Goal: Transaction & Acquisition: Purchase product/service

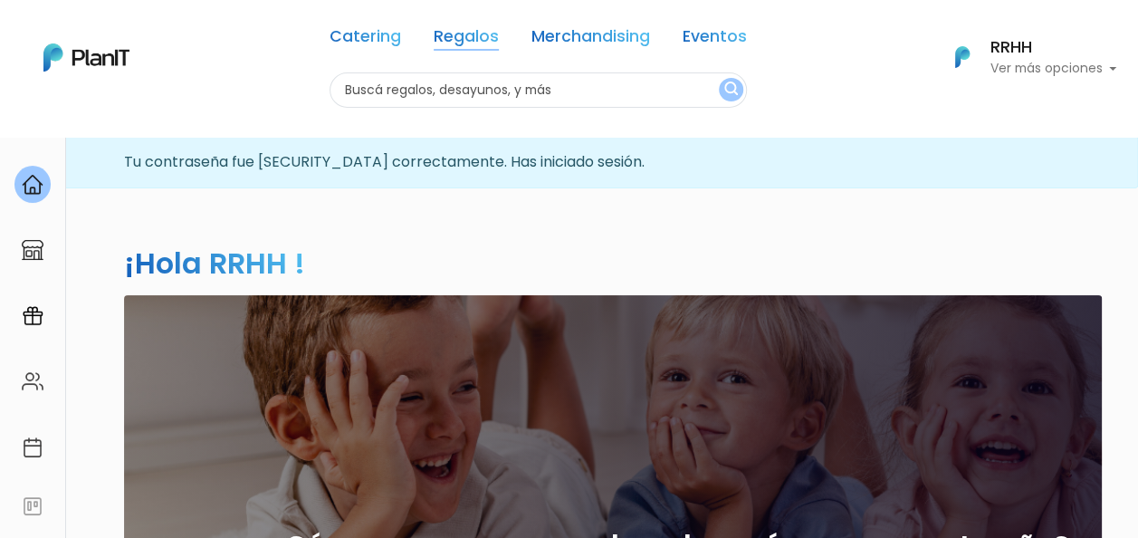
click at [468, 49] on link "Regalos" at bounding box center [466, 40] width 65 height 22
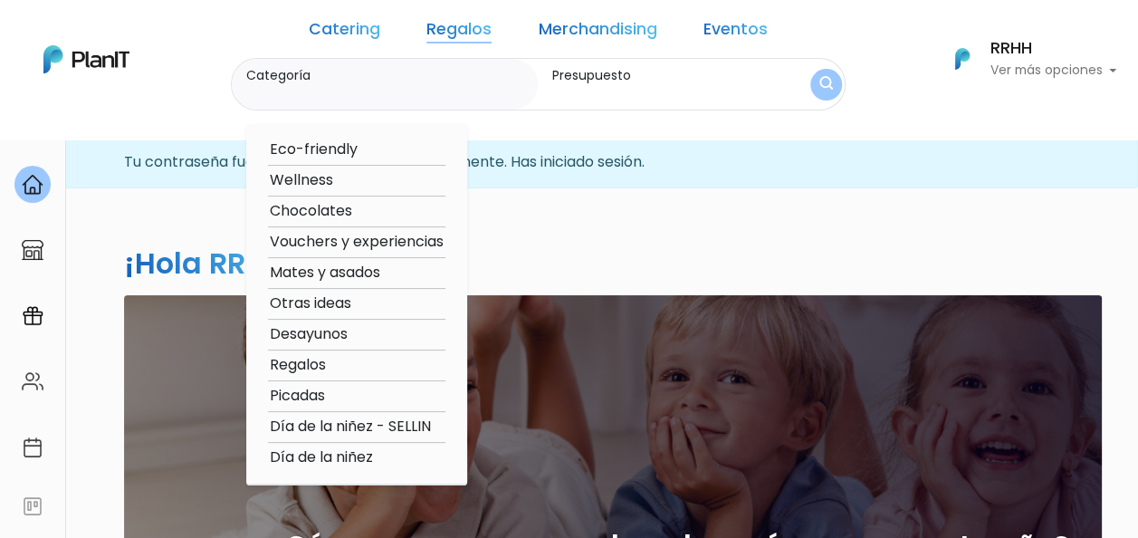
click at [349, 176] on option "Wellness" at bounding box center [356, 180] width 177 height 23
type input "Wellness"
type input "$0 - $1000"
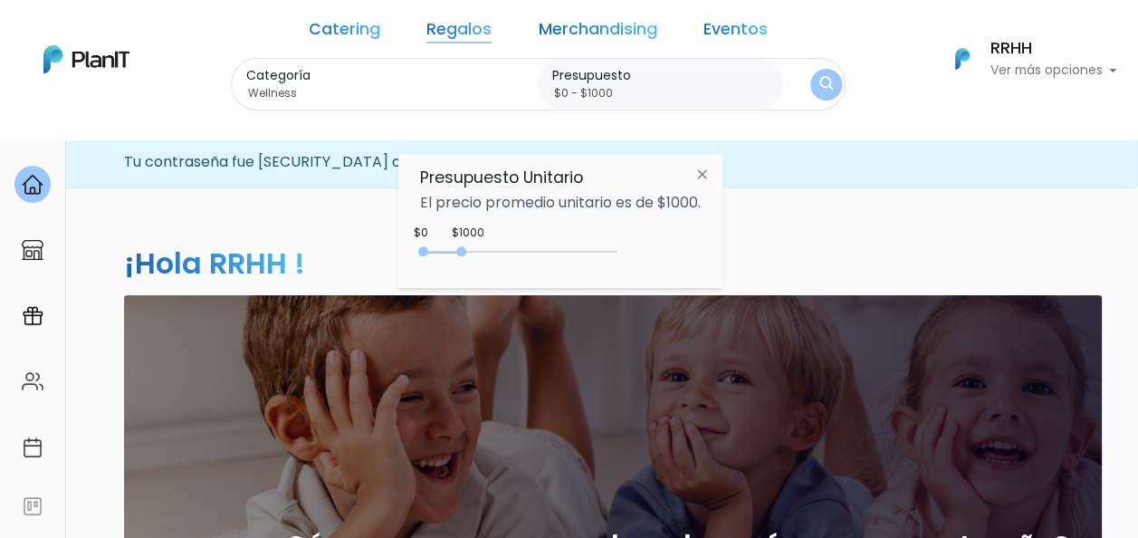
click at [819, 83] on img "submit" at bounding box center [826, 84] width 14 height 17
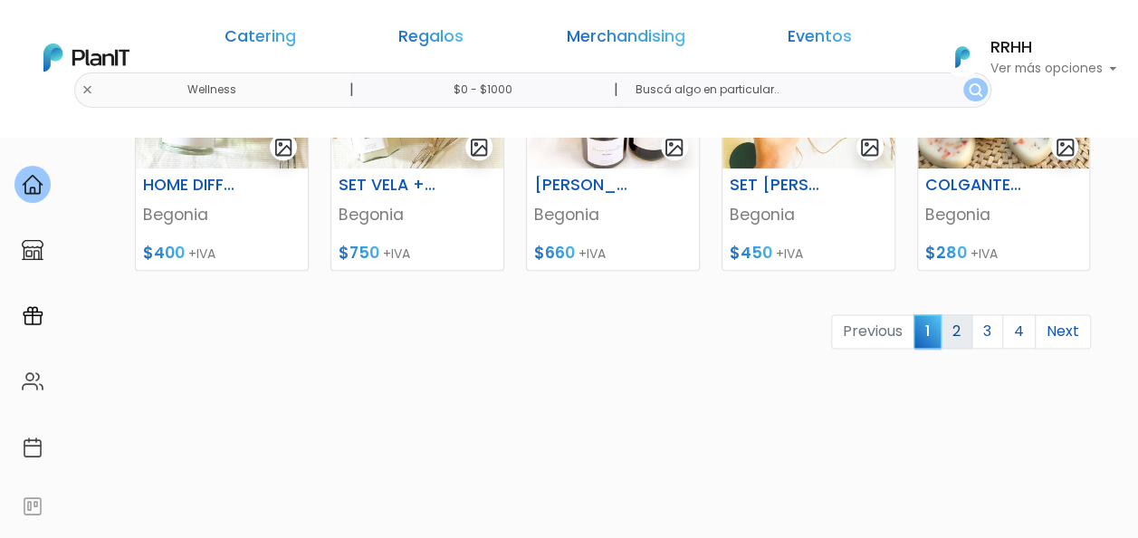
scroll to position [996, 0]
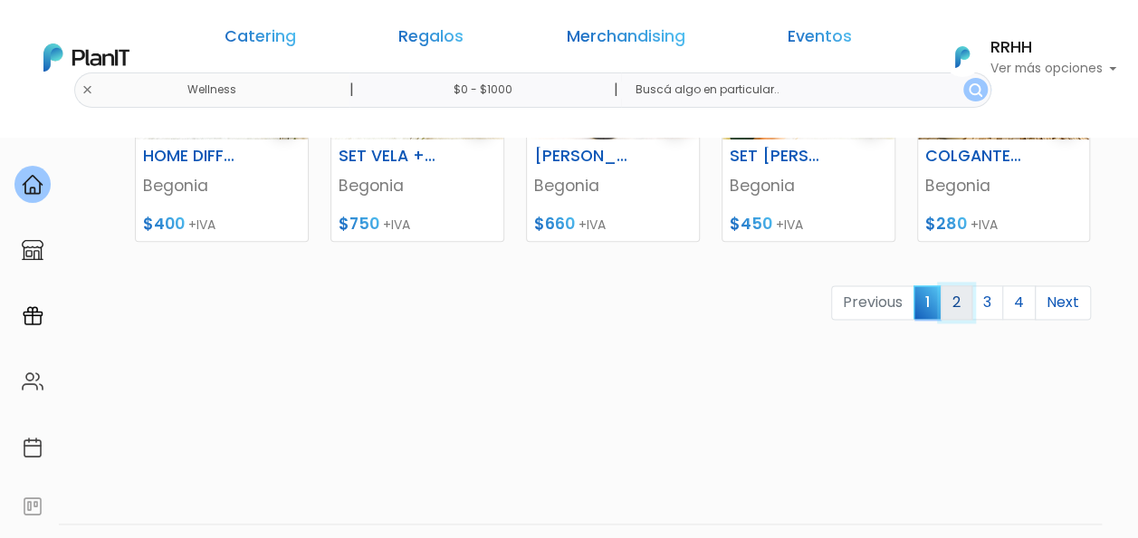
click at [947, 303] on link "2" at bounding box center [957, 302] width 32 height 34
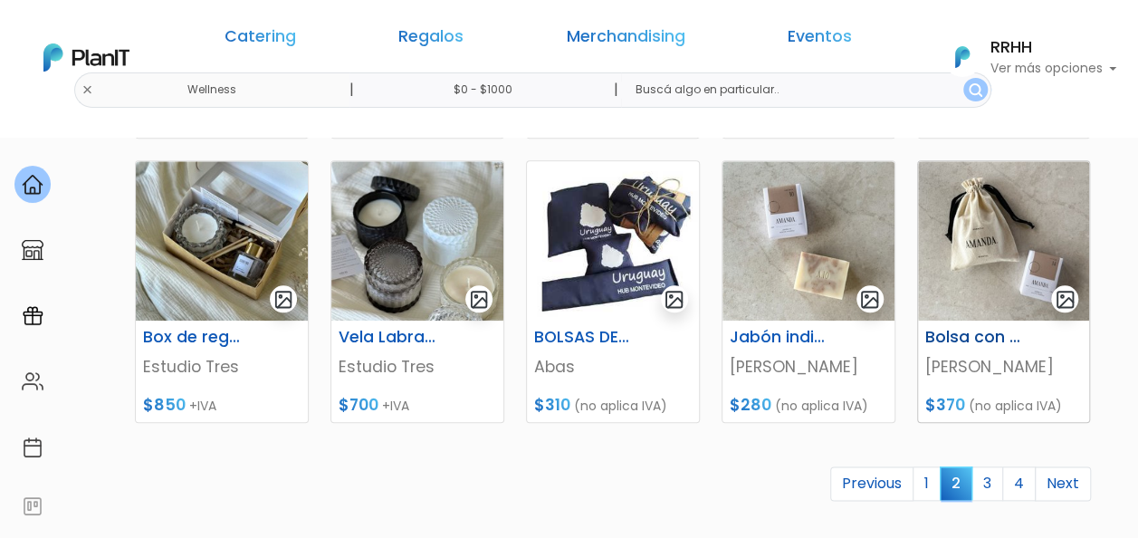
scroll to position [905, 0]
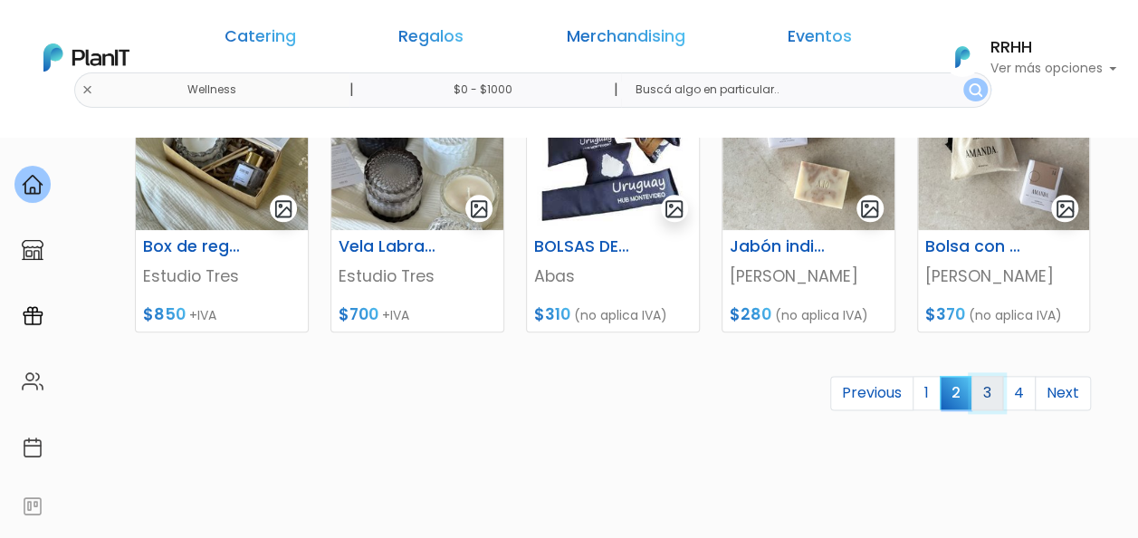
click at [991, 402] on link "3" at bounding box center [987, 393] width 32 height 34
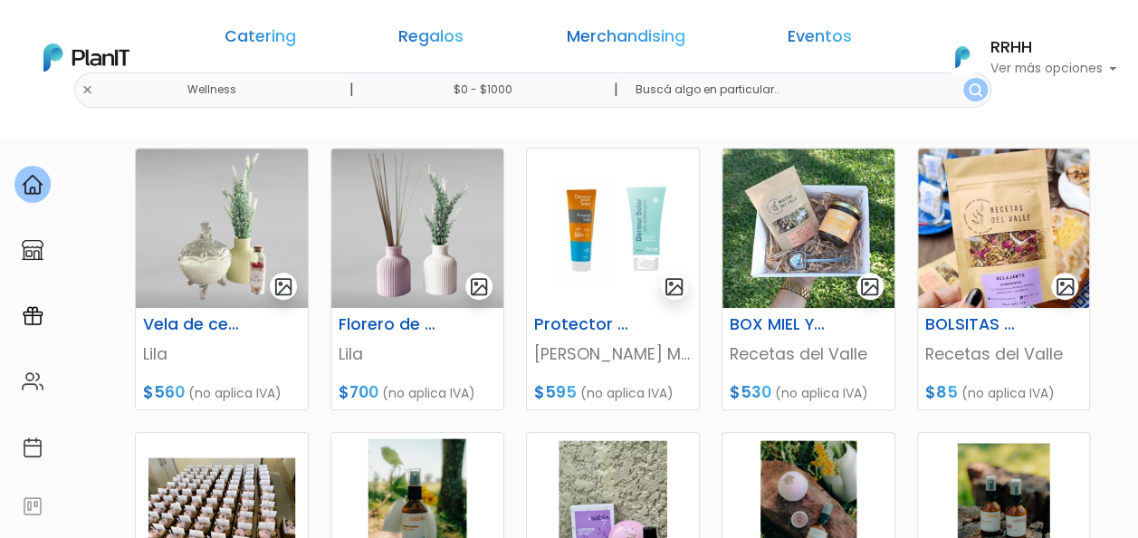
scroll to position [905, 0]
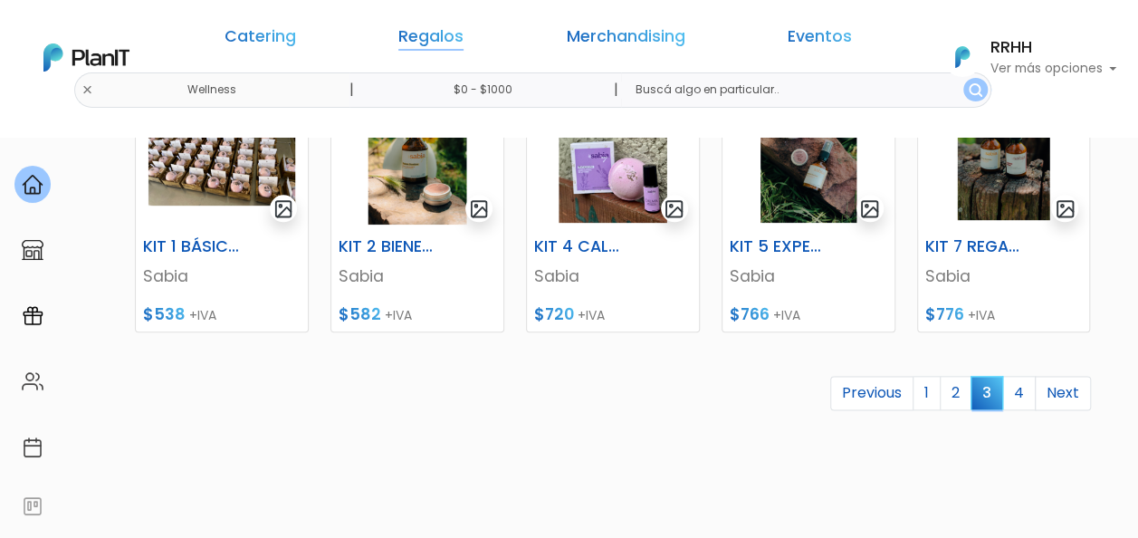
click at [440, 36] on link "Regalos" at bounding box center [430, 40] width 65 height 22
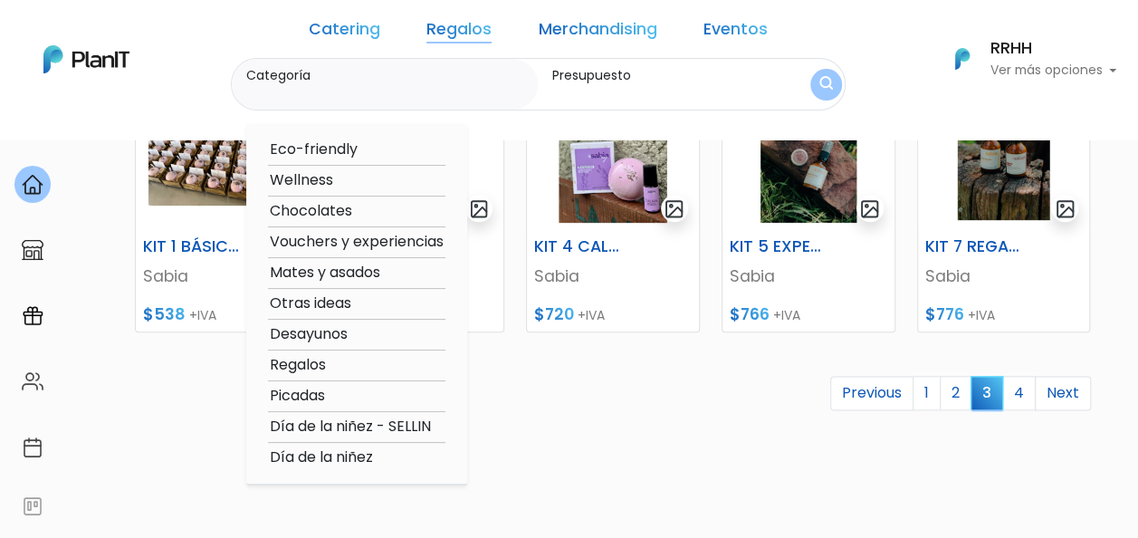
click at [353, 402] on option "Picadas" at bounding box center [356, 396] width 177 height 23
type input "Picadas"
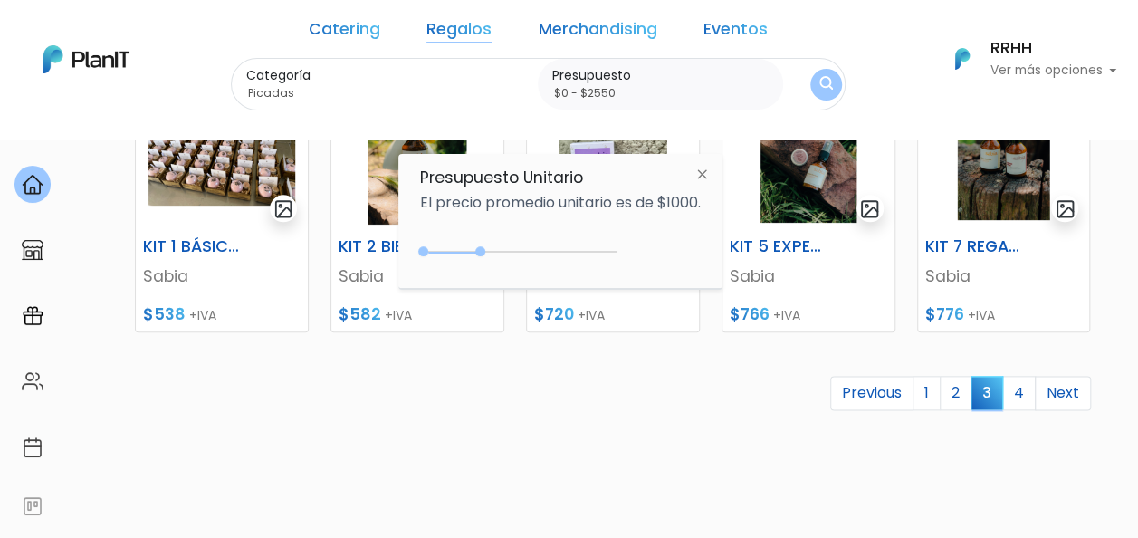
type input "$0 - $2600"
drag, startPoint x: 469, startPoint y: 253, endPoint x: 525, endPoint y: 248, distance: 56.4
click at [525, 248] on div "0 : 1500 0 1500" at bounding box center [522, 255] width 190 height 18
click at [809, 72] on button "submit" at bounding box center [825, 84] width 33 height 33
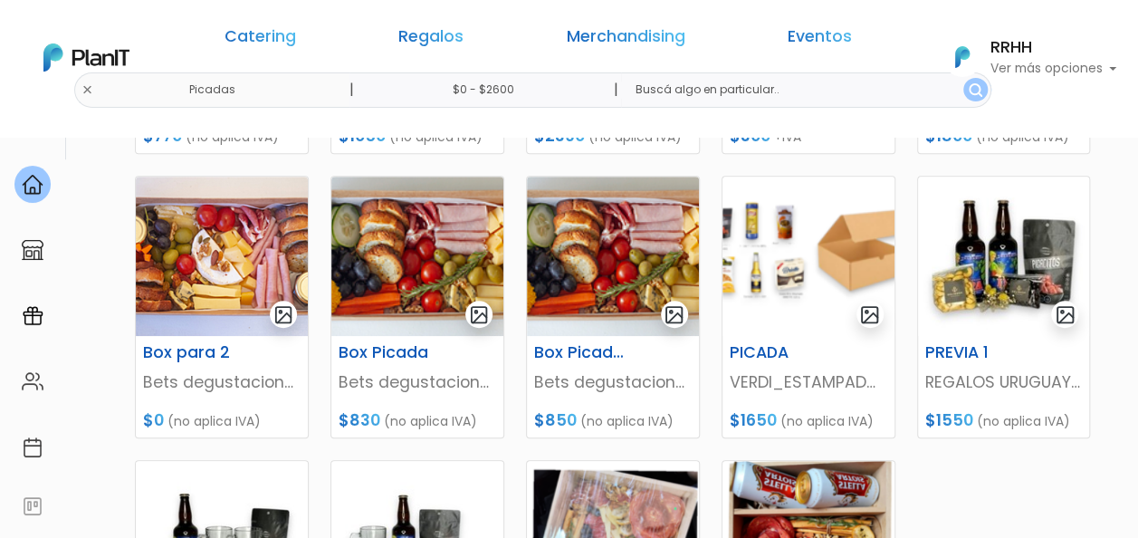
scroll to position [543, 0]
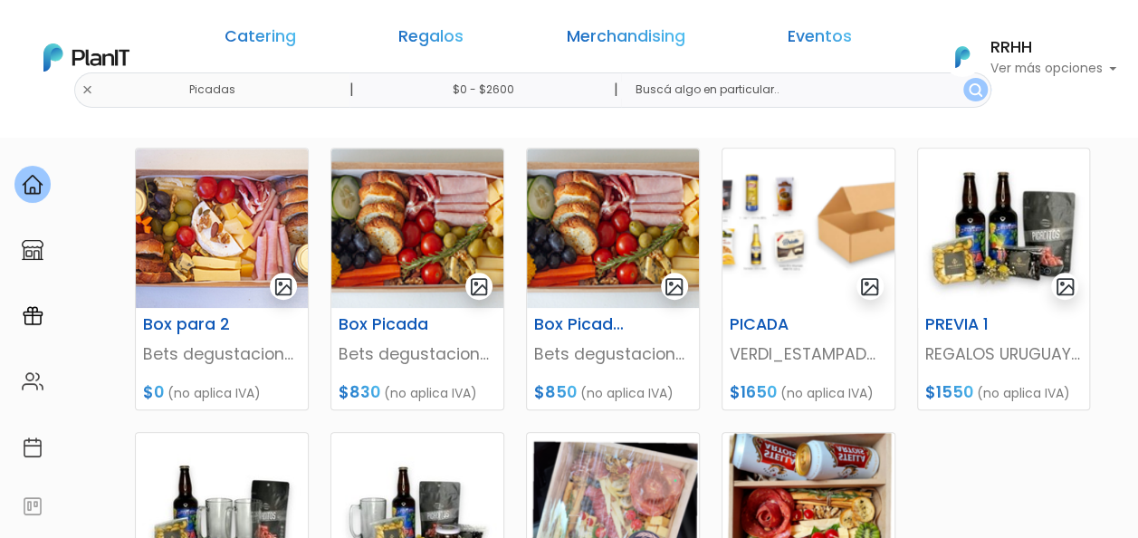
drag, startPoint x: 605, startPoint y: 221, endPoint x: 522, endPoint y: 234, distance: 83.3
click at [520, 232] on div "Box Picada 2 Bets degustaciones $850 (no aplica IVA)" at bounding box center [613, 279] width 196 height 263
click at [531, 234] on img at bounding box center [613, 227] width 172 height 159
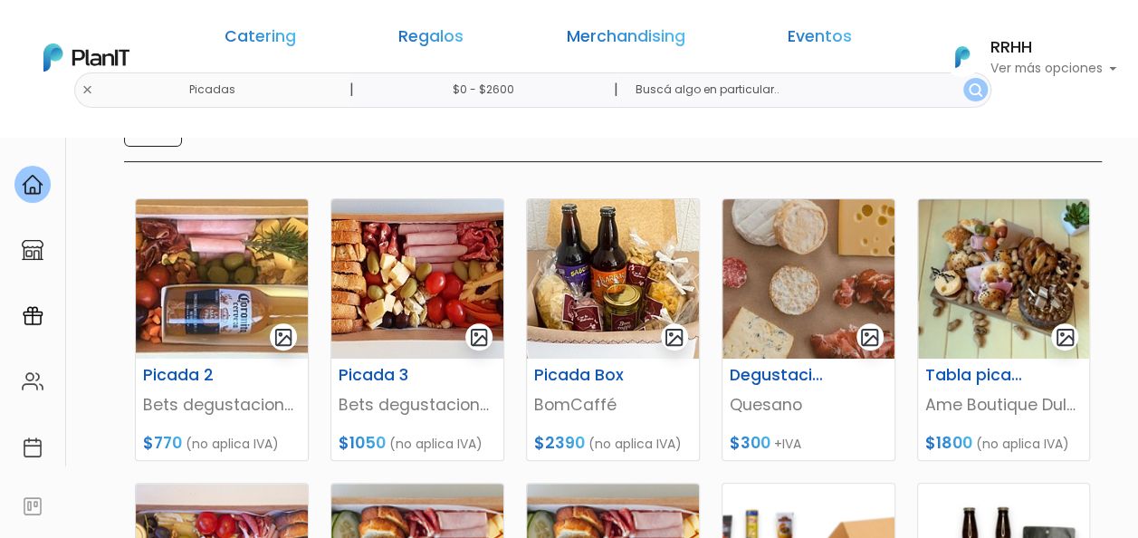
scroll to position [181, 0]
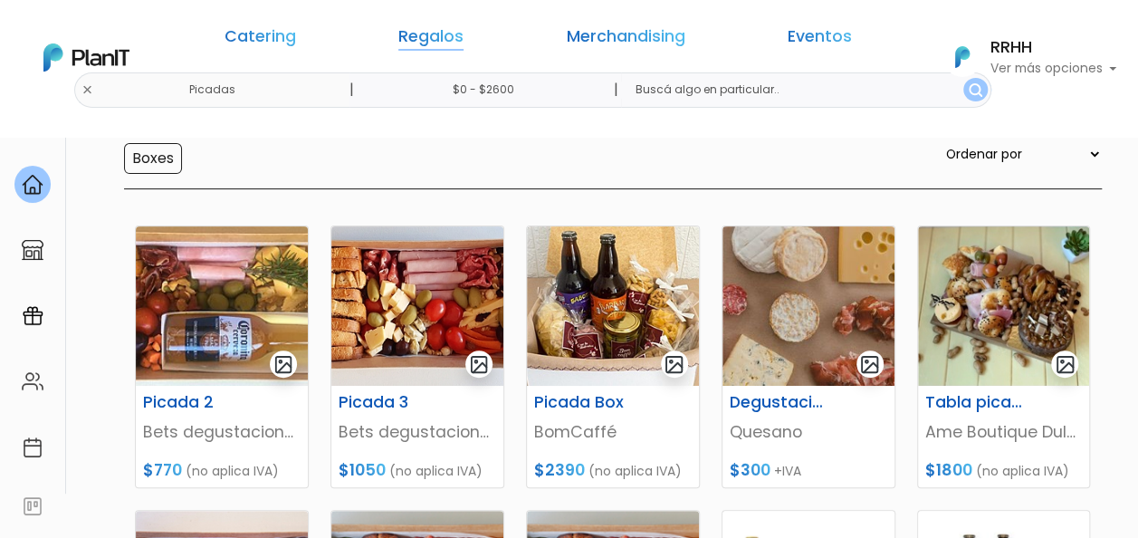
click at [453, 36] on link "Regalos" at bounding box center [430, 40] width 65 height 22
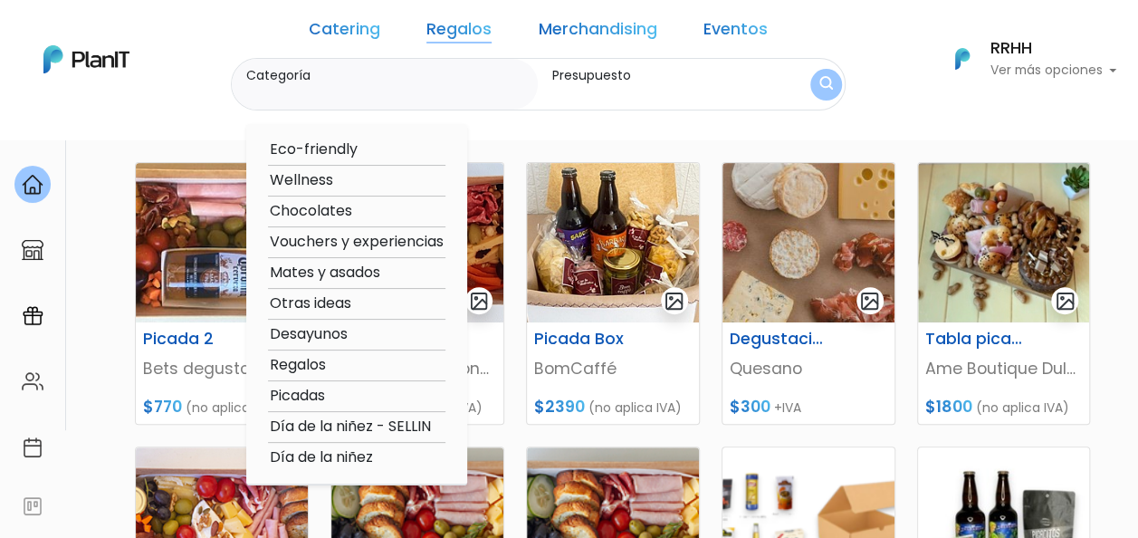
scroll to position [272, 0]
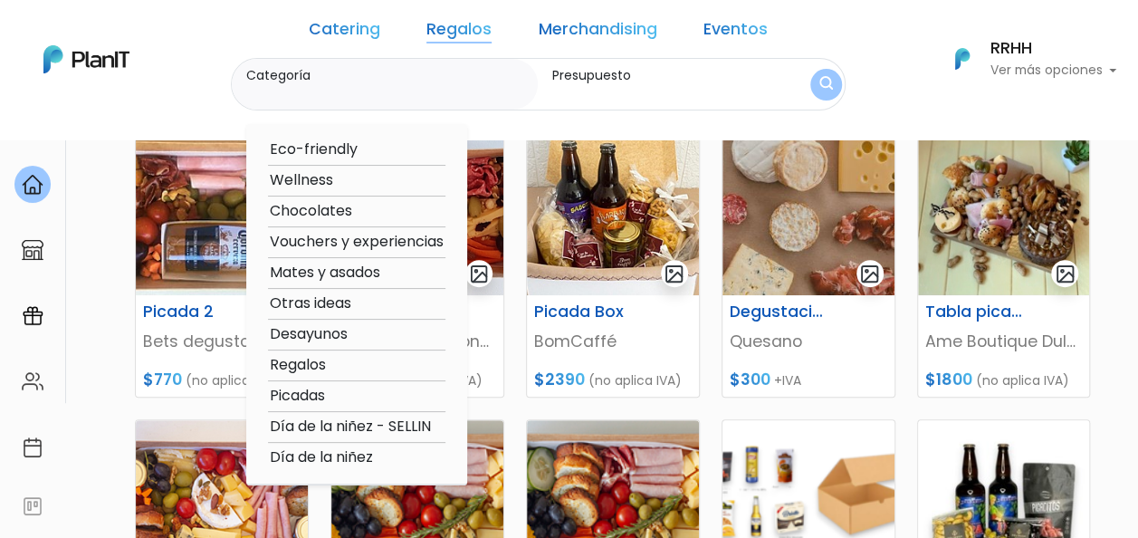
click at [376, 310] on option "Otras ideas" at bounding box center [356, 303] width 177 height 23
type input "Otras ideas"
type input "$0 - $2600"
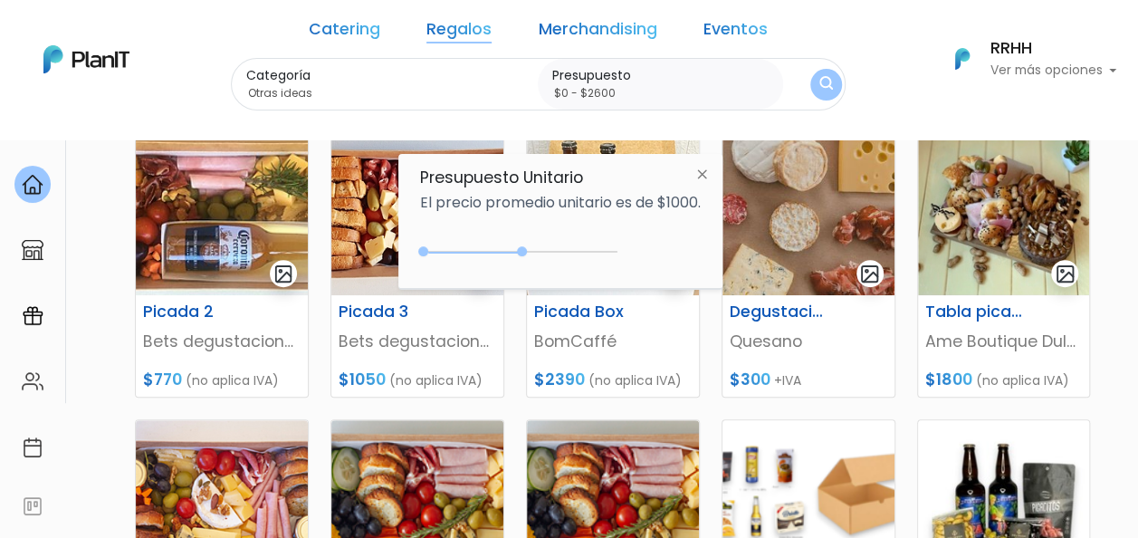
click at [810, 87] on button "submit" at bounding box center [826, 85] width 32 height 32
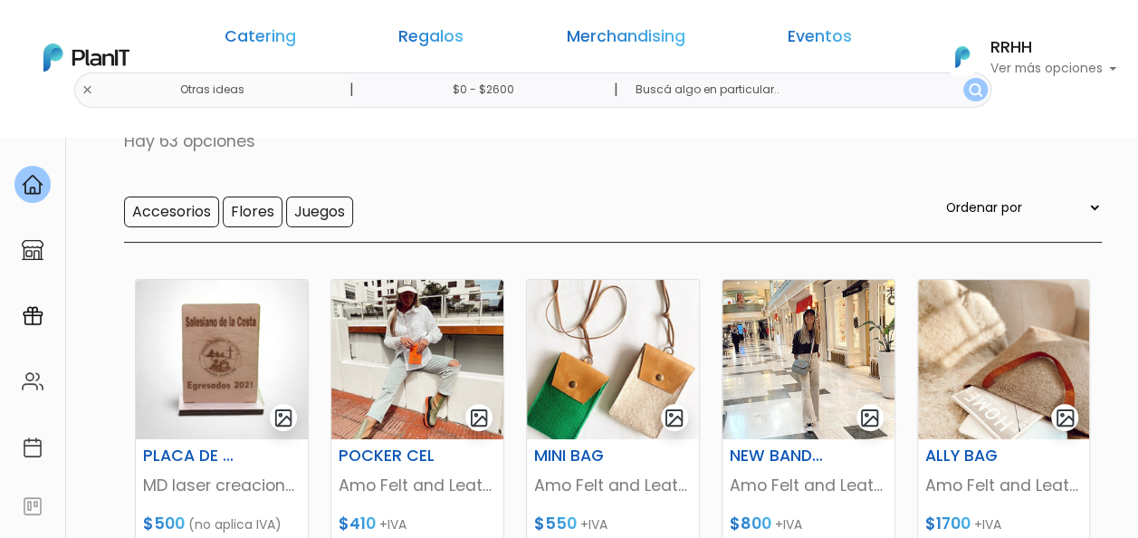
scroll to position [272, 0]
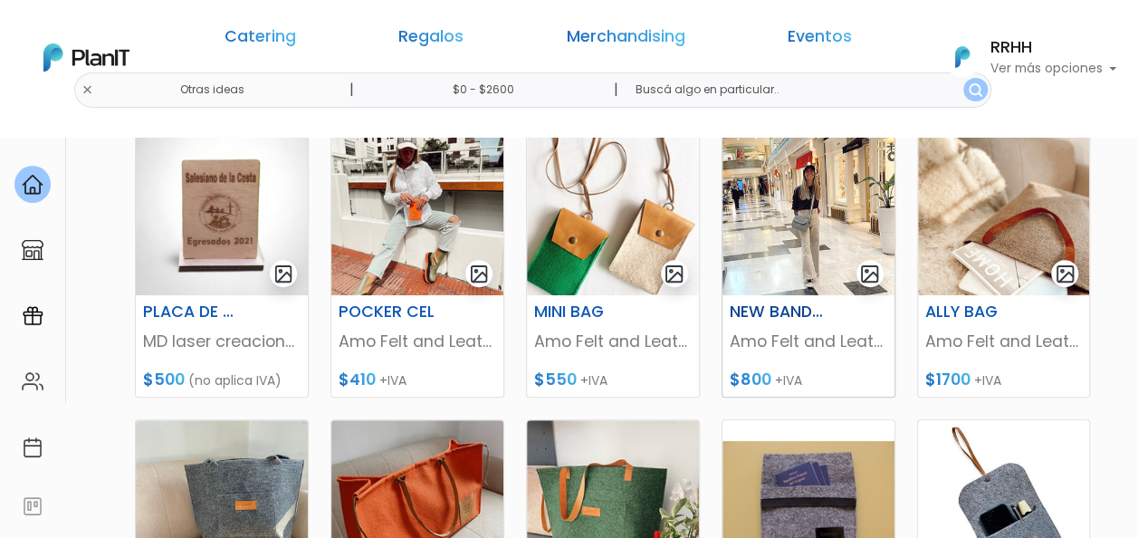
click at [765, 320] on div "NEW BANDOLERA BOMBA" at bounding box center [808, 315] width 179 height 26
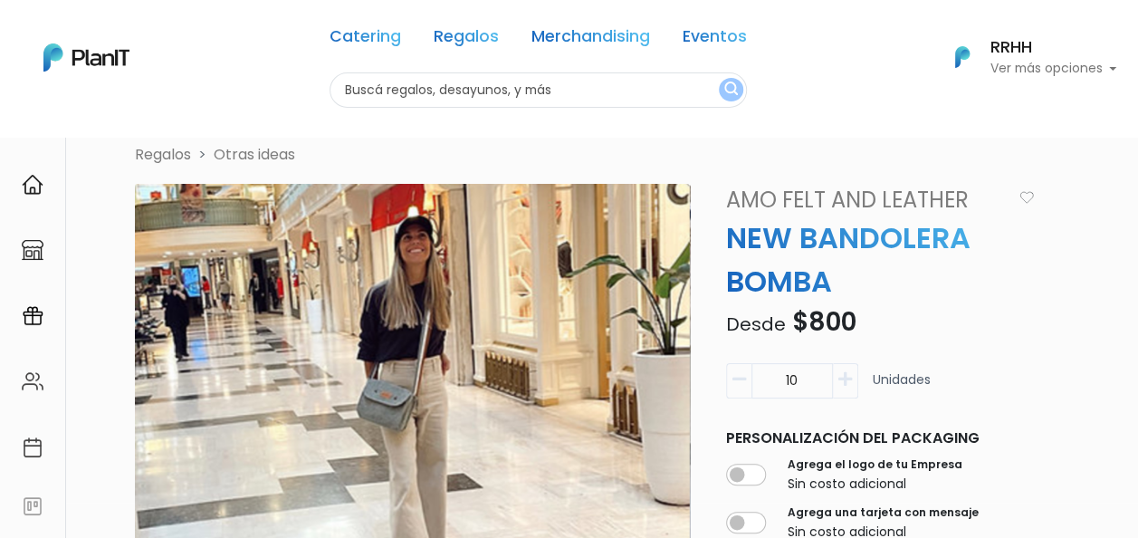
scroll to position [91, 0]
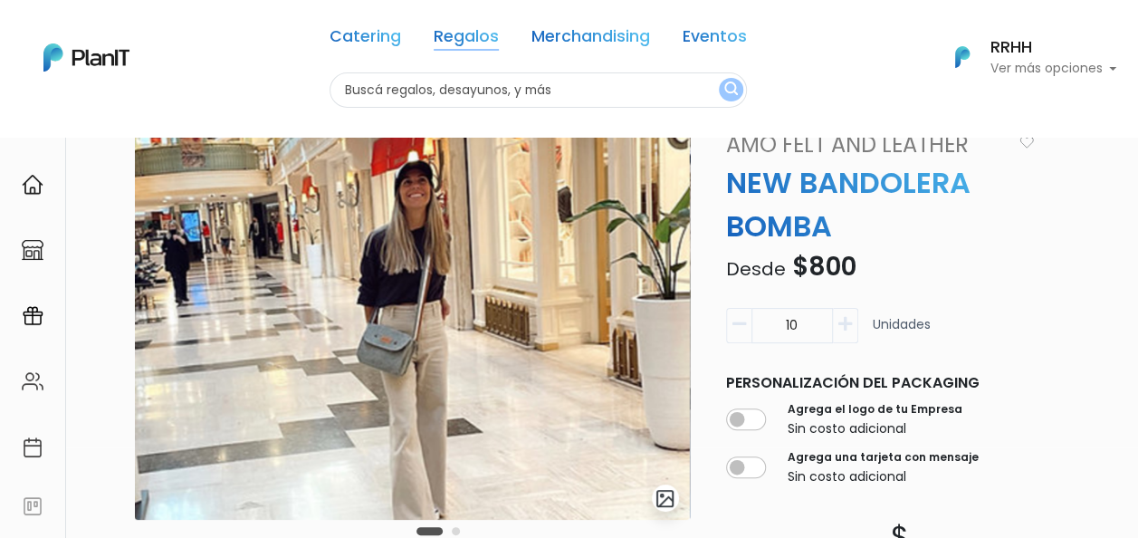
click at [492, 37] on link "Regalos" at bounding box center [466, 40] width 65 height 22
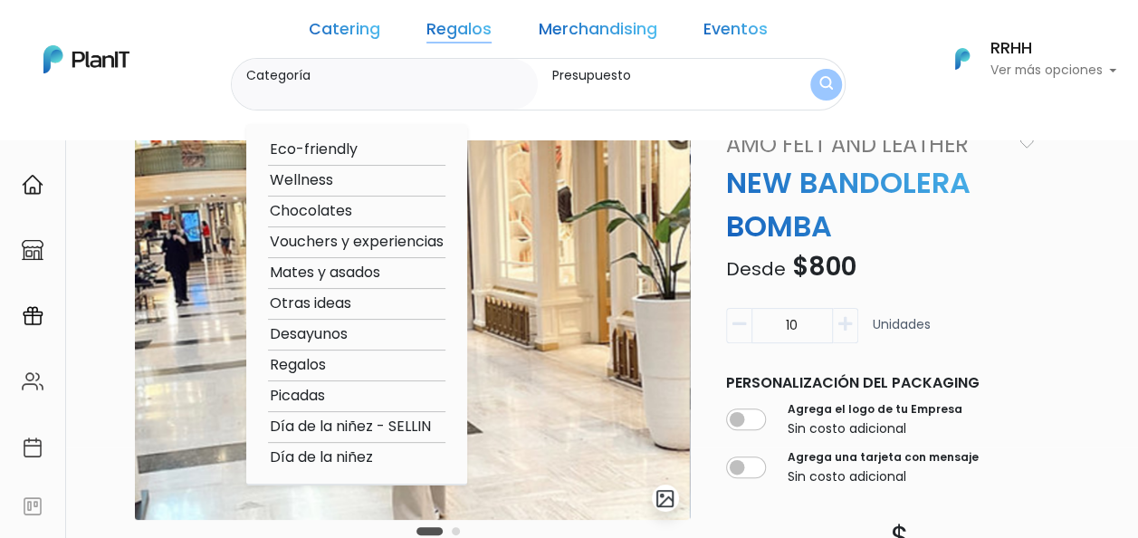
click at [373, 339] on option "Desayunos" at bounding box center [356, 334] width 177 height 23
type input "Desayunos"
type input "$0 - $1000"
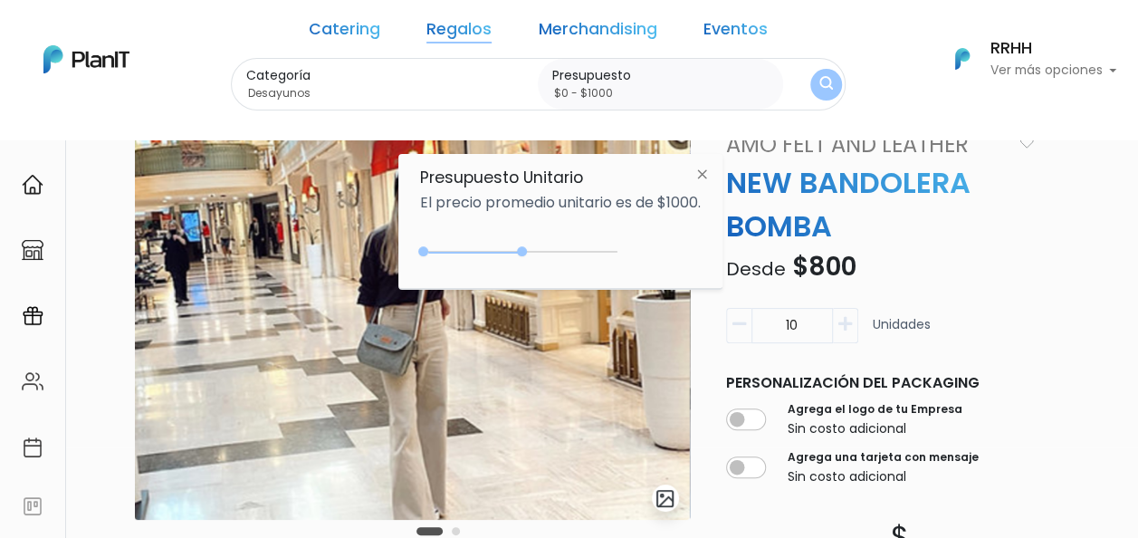
click at [819, 79] on img "submit" at bounding box center [826, 84] width 14 height 17
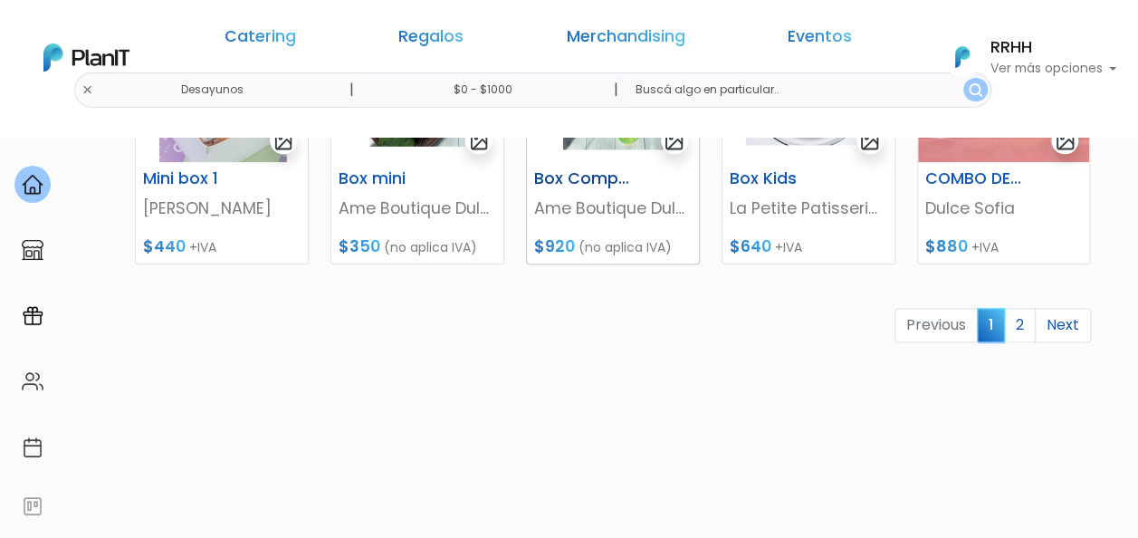
scroll to position [1045, 0]
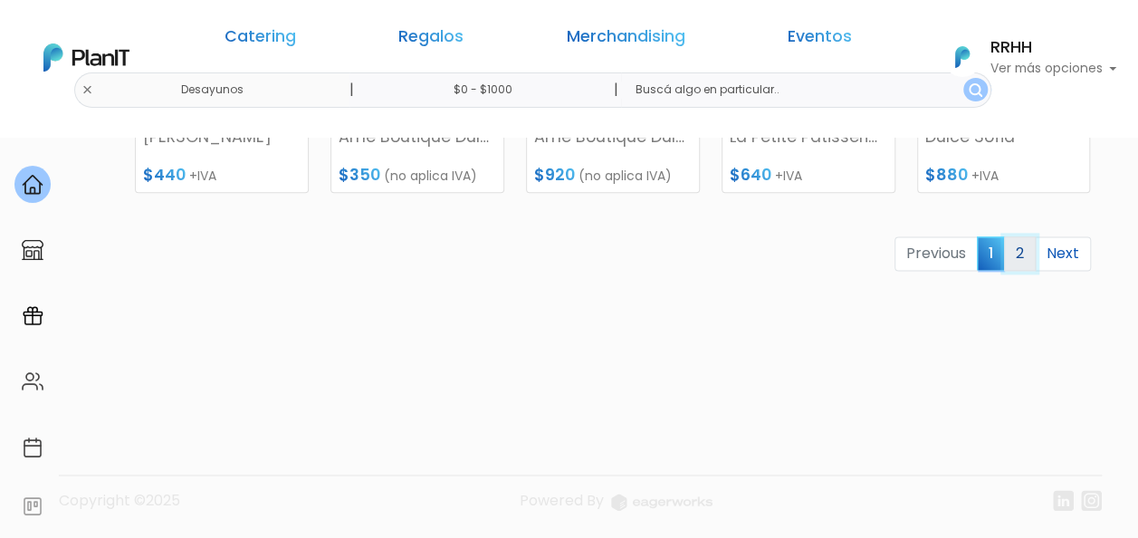
click at [1026, 260] on link "2" at bounding box center [1020, 253] width 32 height 34
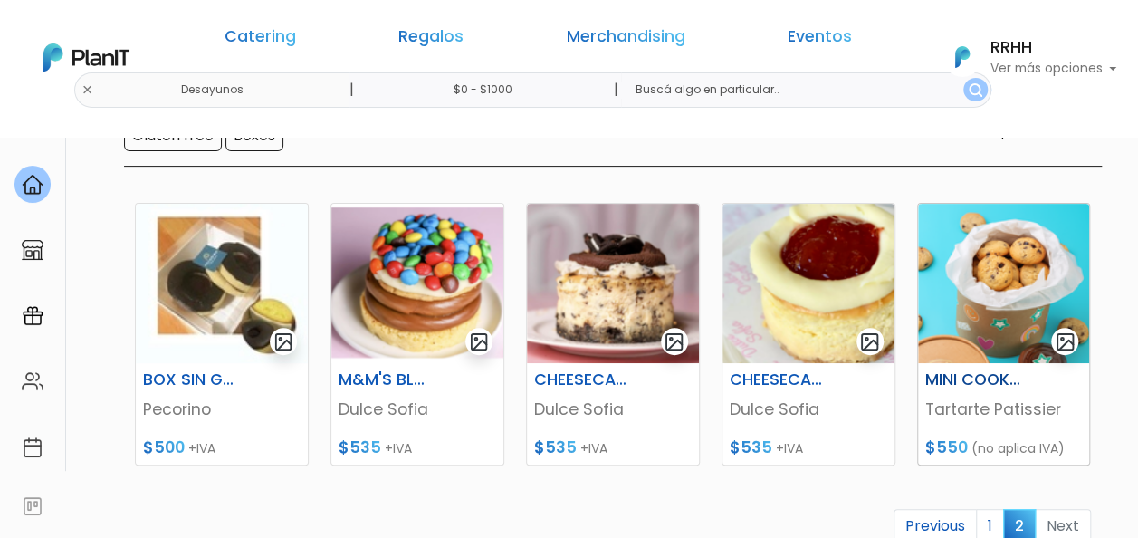
scroll to position [362, 0]
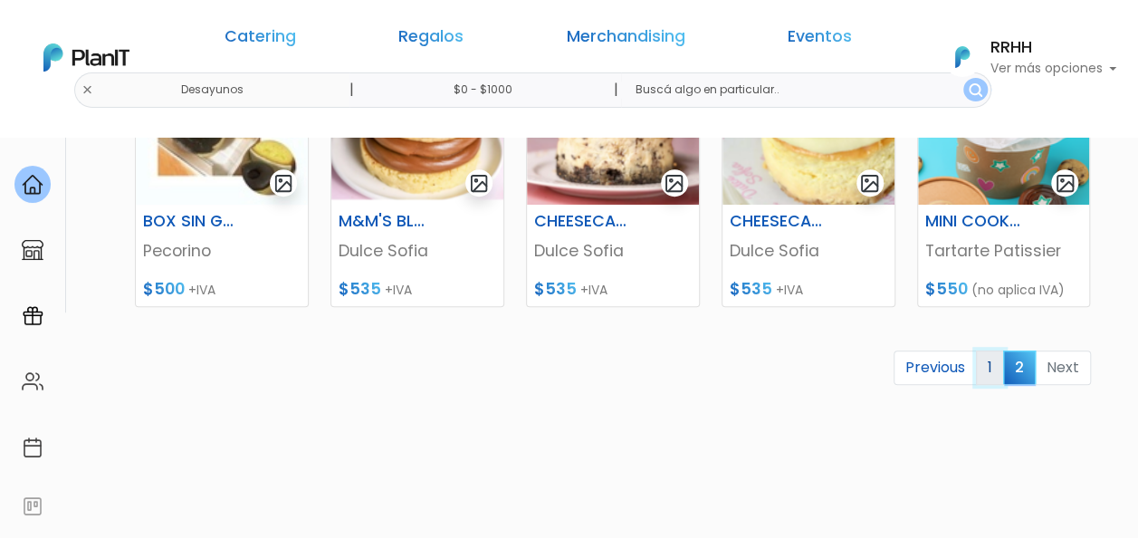
click at [992, 370] on link "1" at bounding box center [990, 367] width 28 height 34
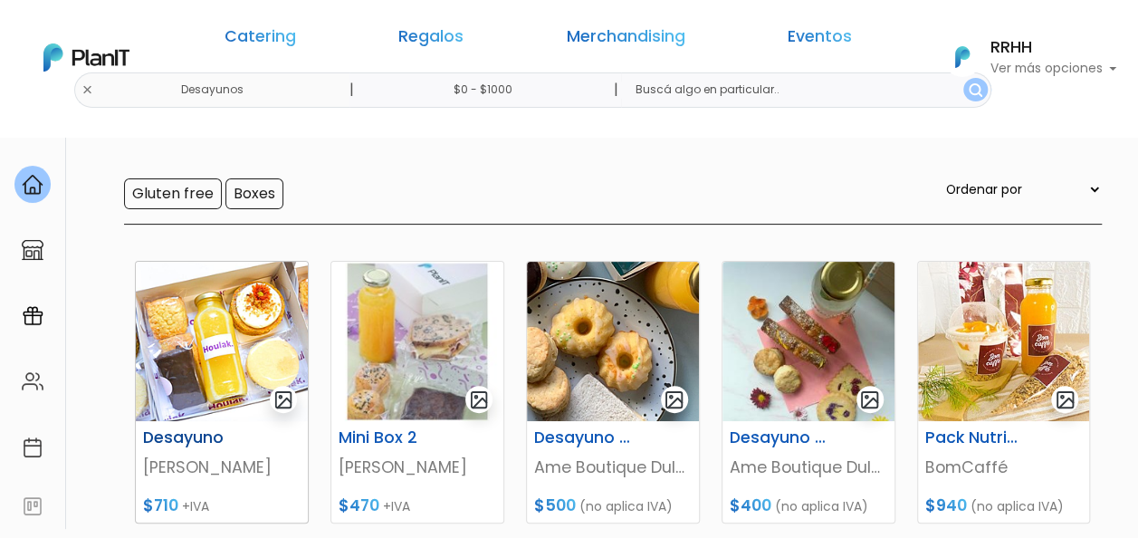
scroll to position [272, 0]
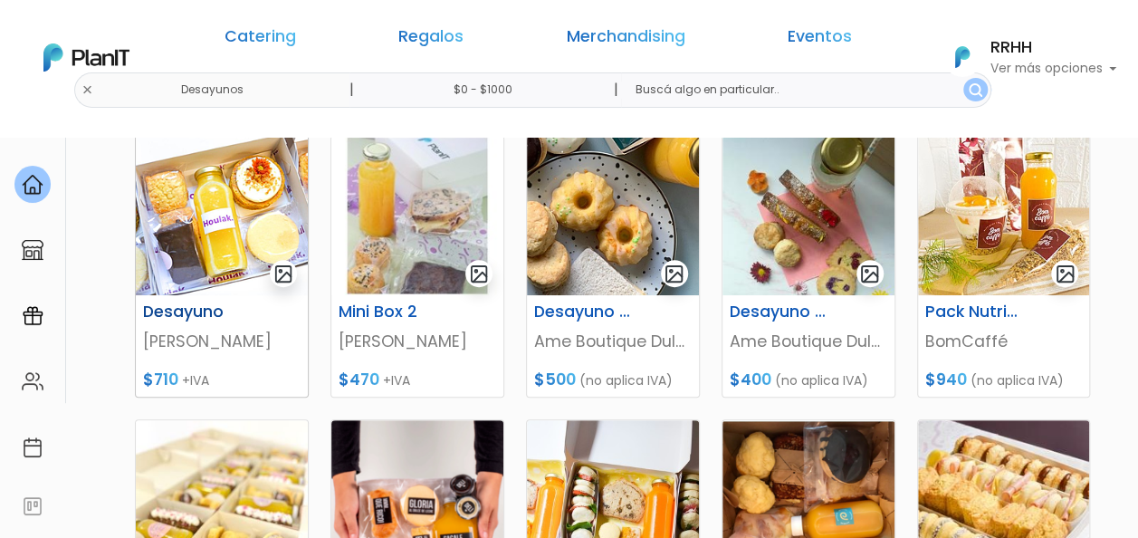
click at [175, 310] on h6 "Desayuno" at bounding box center [191, 311] width 119 height 19
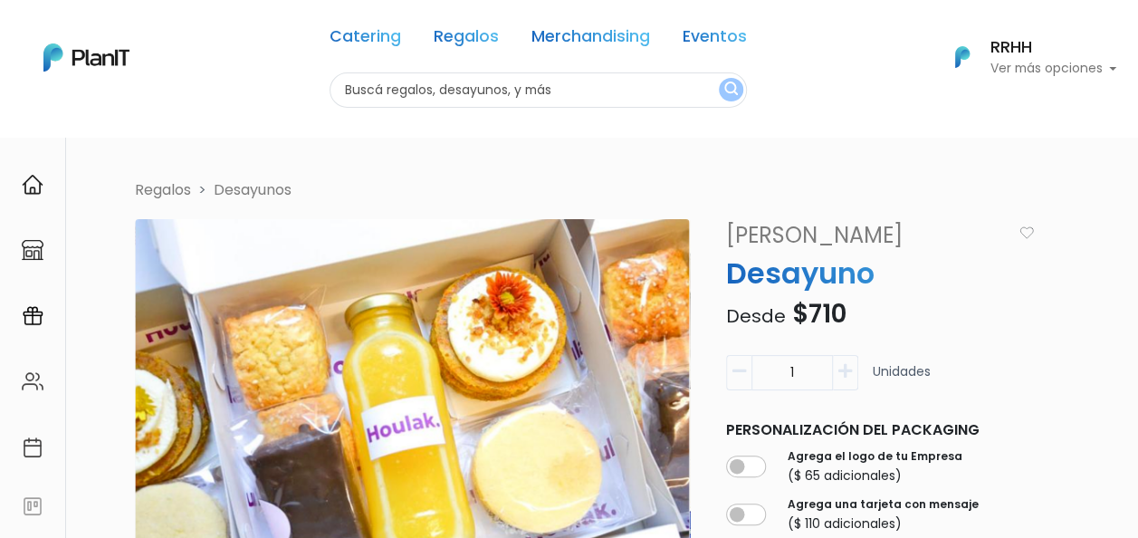
click at [483, 91] on input "text" at bounding box center [538, 89] width 417 height 35
type input "sellin"
click at [719, 78] on button "submit" at bounding box center [731, 90] width 24 height 24
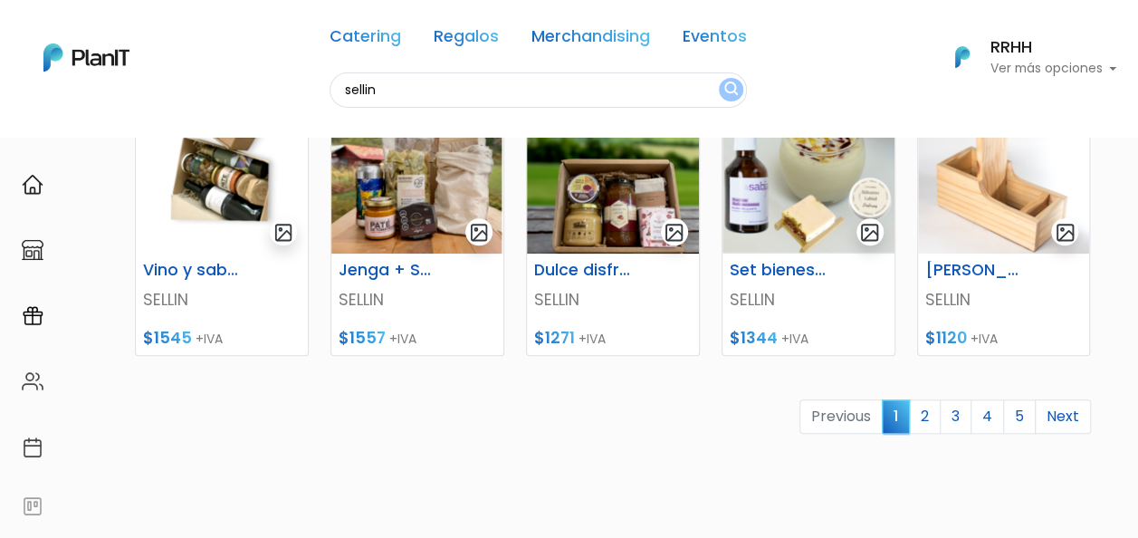
scroll to position [996, 0]
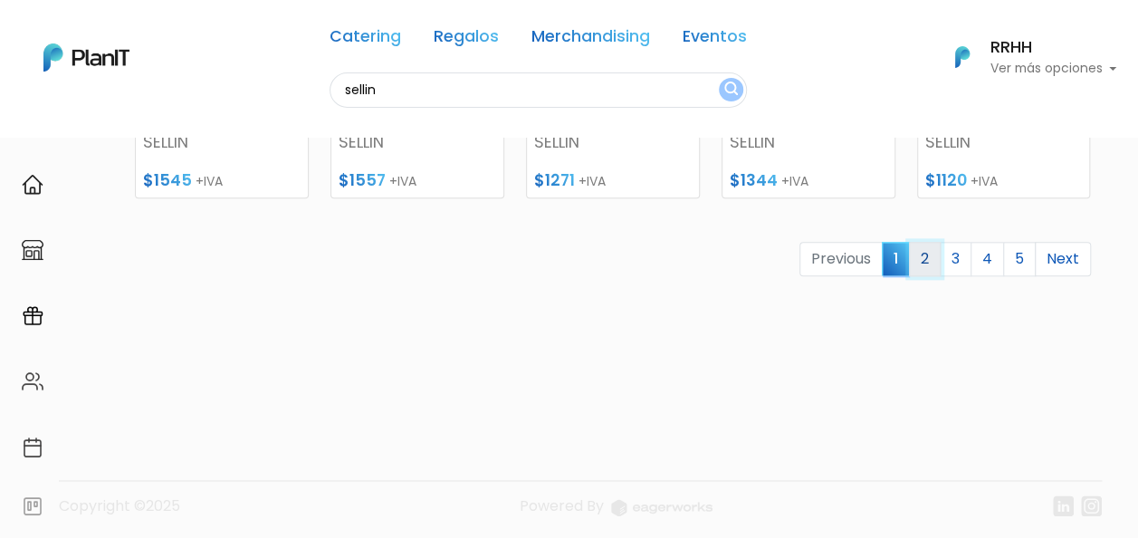
click at [936, 261] on link "2" at bounding box center [925, 259] width 32 height 34
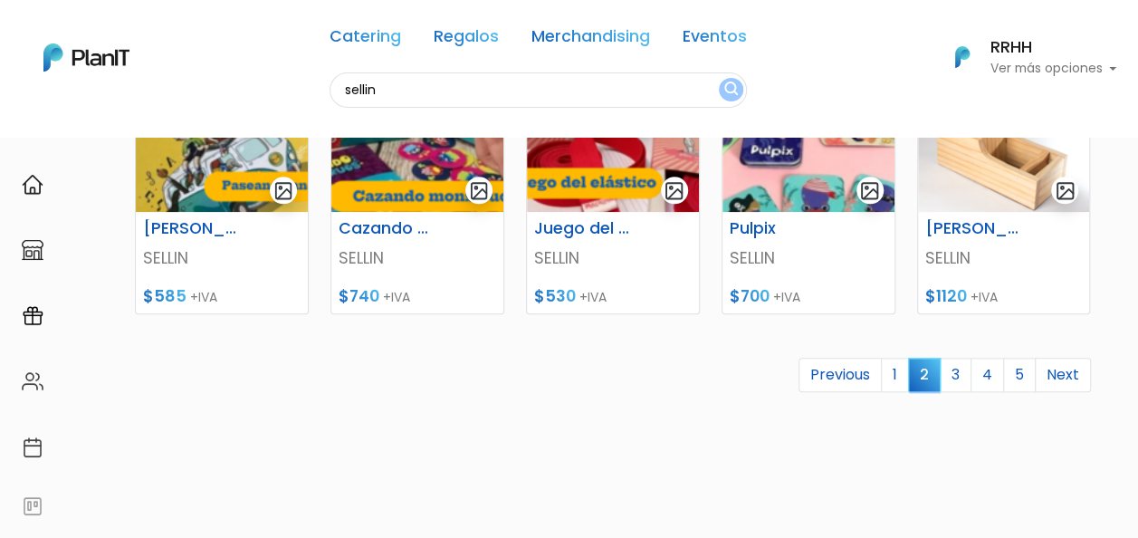
scroll to position [905, 0]
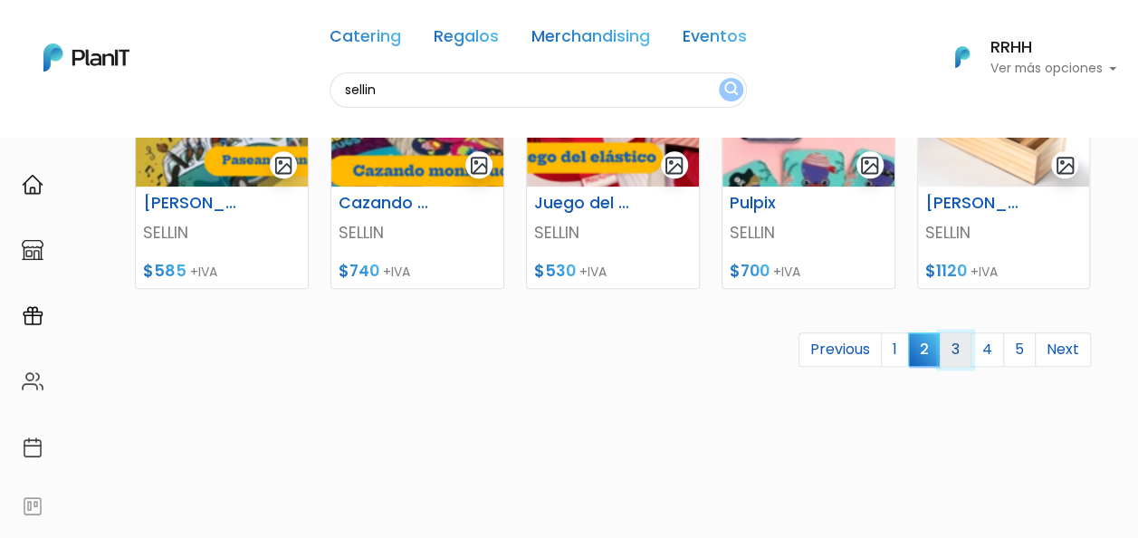
click at [956, 353] on link "3" at bounding box center [956, 349] width 32 height 34
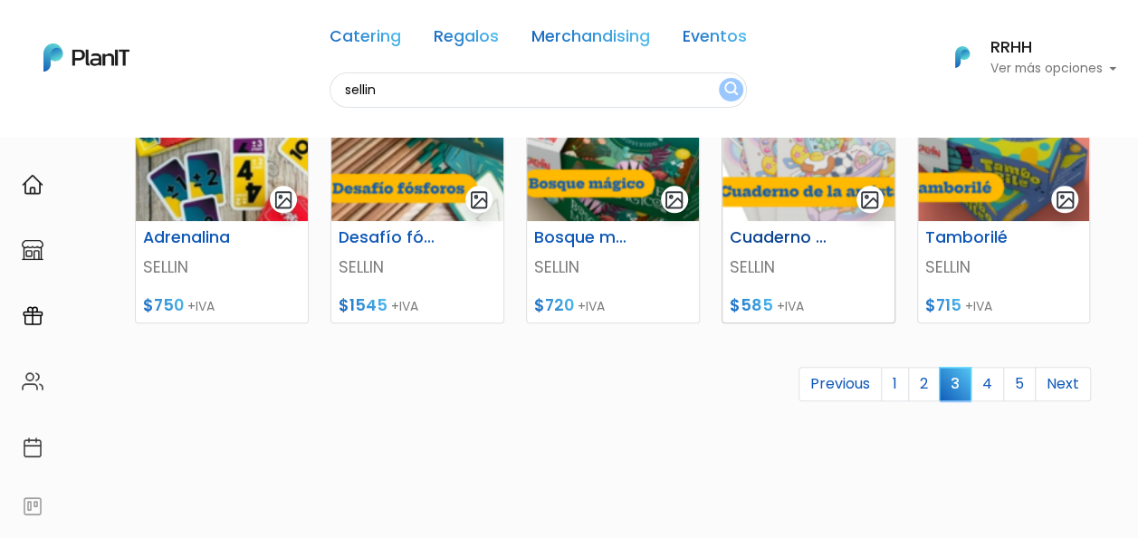
scroll to position [1001, 0]
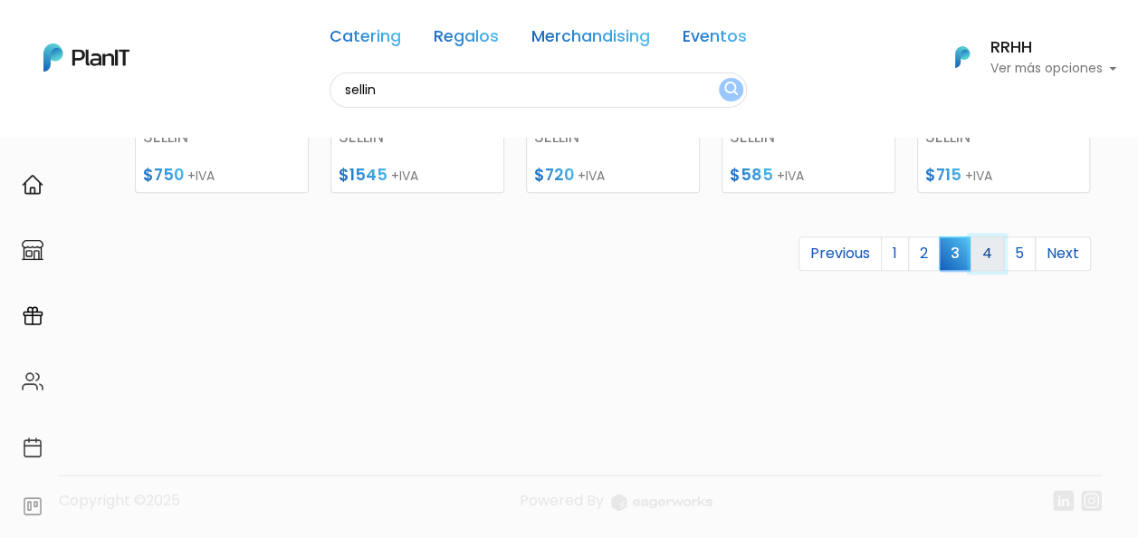
click at [1003, 246] on link "4" at bounding box center [986, 253] width 33 height 34
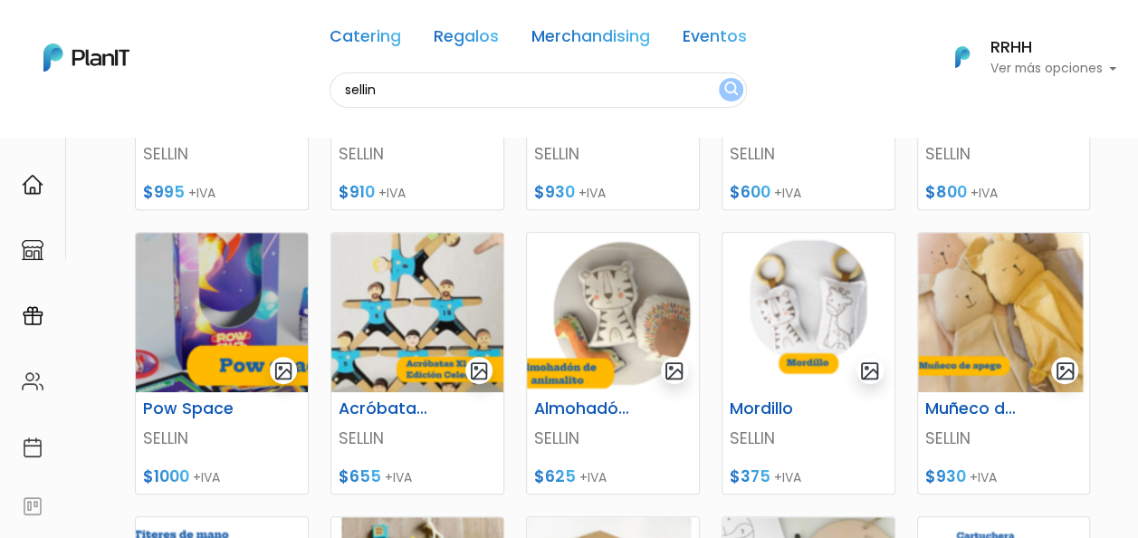
scroll to position [181, 0]
